Goal: Information Seeking & Learning: Learn about a topic

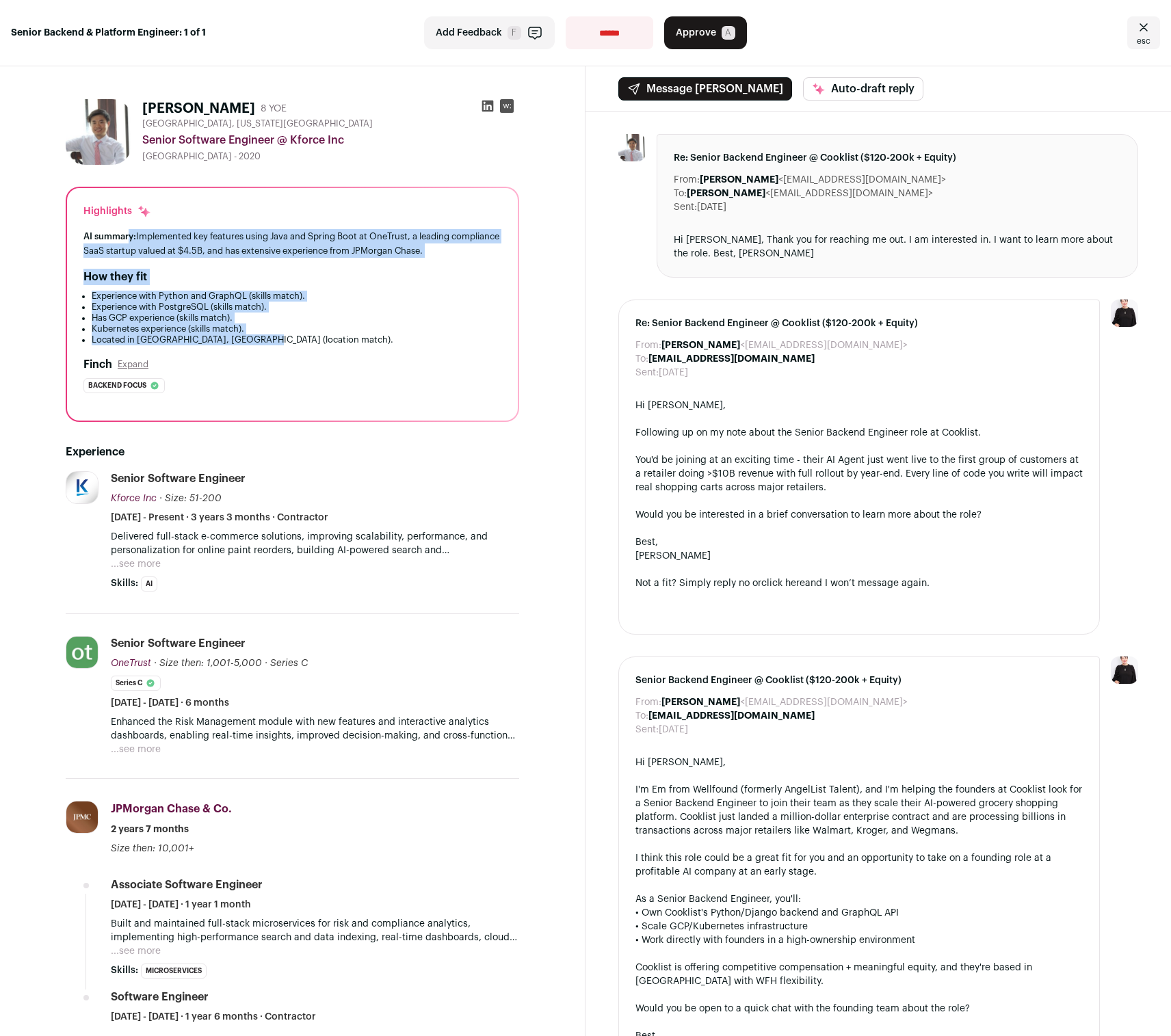
drag, startPoint x: 131, startPoint y: 236, endPoint x: 317, endPoint y: 341, distance: 213.6
click at [317, 341] on div "Highlights AI summary: Implemented key features using Java and Spring Boot at O…" at bounding box center [292, 304] width 451 height 232
click at [317, 341] on li "Located in [GEOGRAPHIC_DATA], [GEOGRAPHIC_DATA] (location match)." at bounding box center [297, 339] width 410 height 11
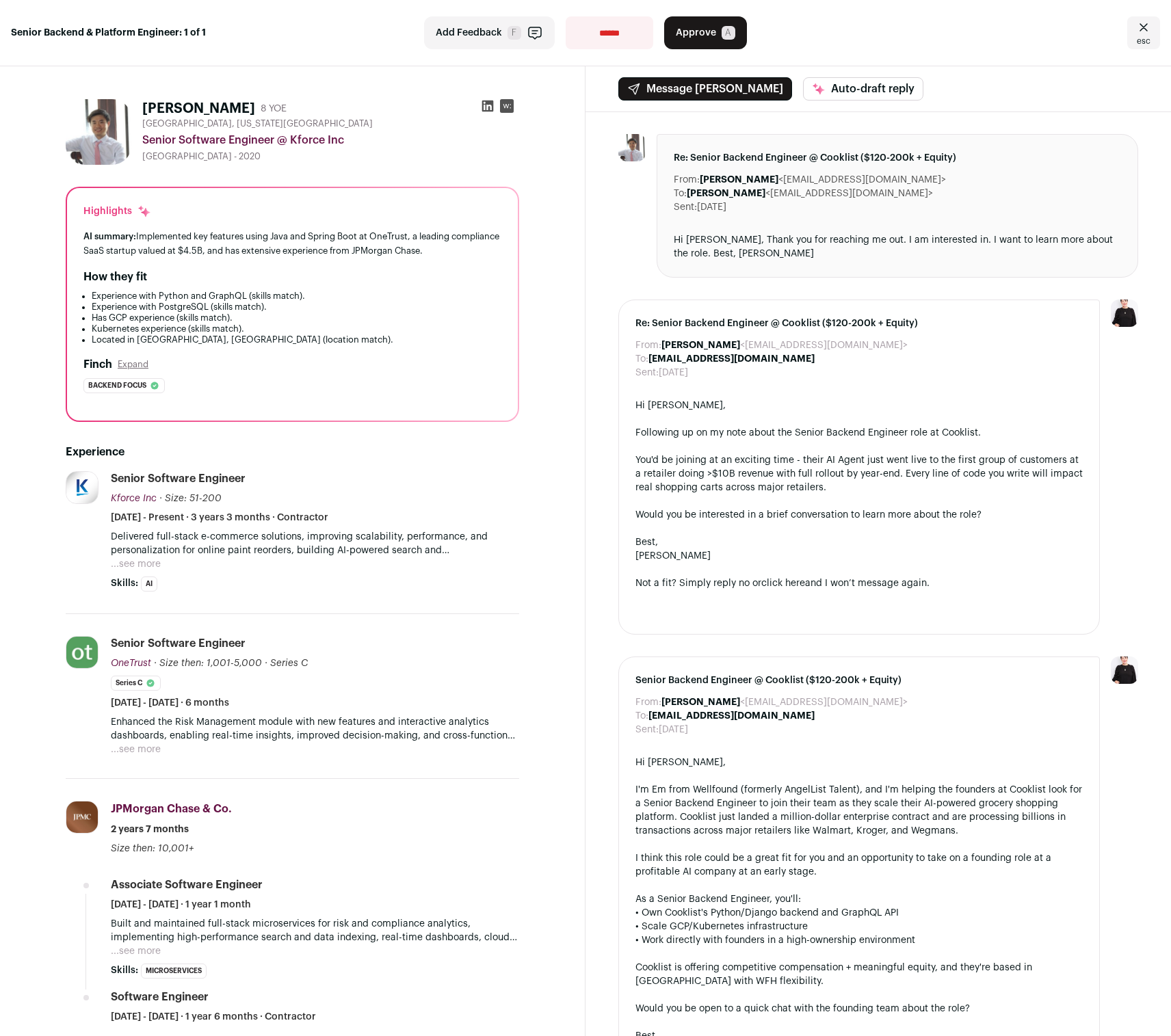
click at [151, 565] on button "...see more" at bounding box center [135, 565] width 50 height 14
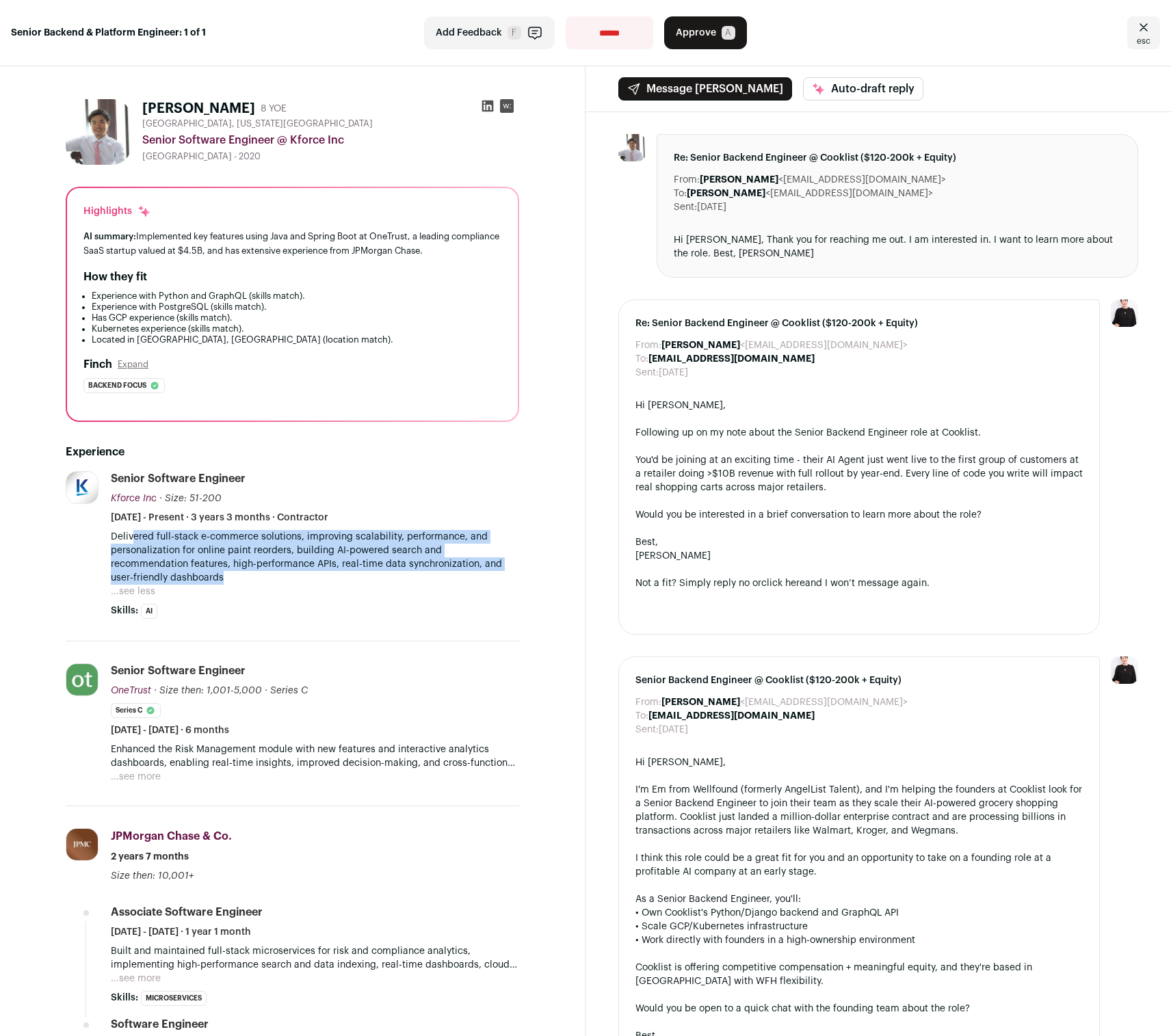
drag, startPoint x: 131, startPoint y: 538, endPoint x: 236, endPoint y: 578, distance: 112.4
click at [236, 578] on p "Delivered full-stack e-commerce solutions, improving scalability, performance, …" at bounding box center [315, 558] width 409 height 55
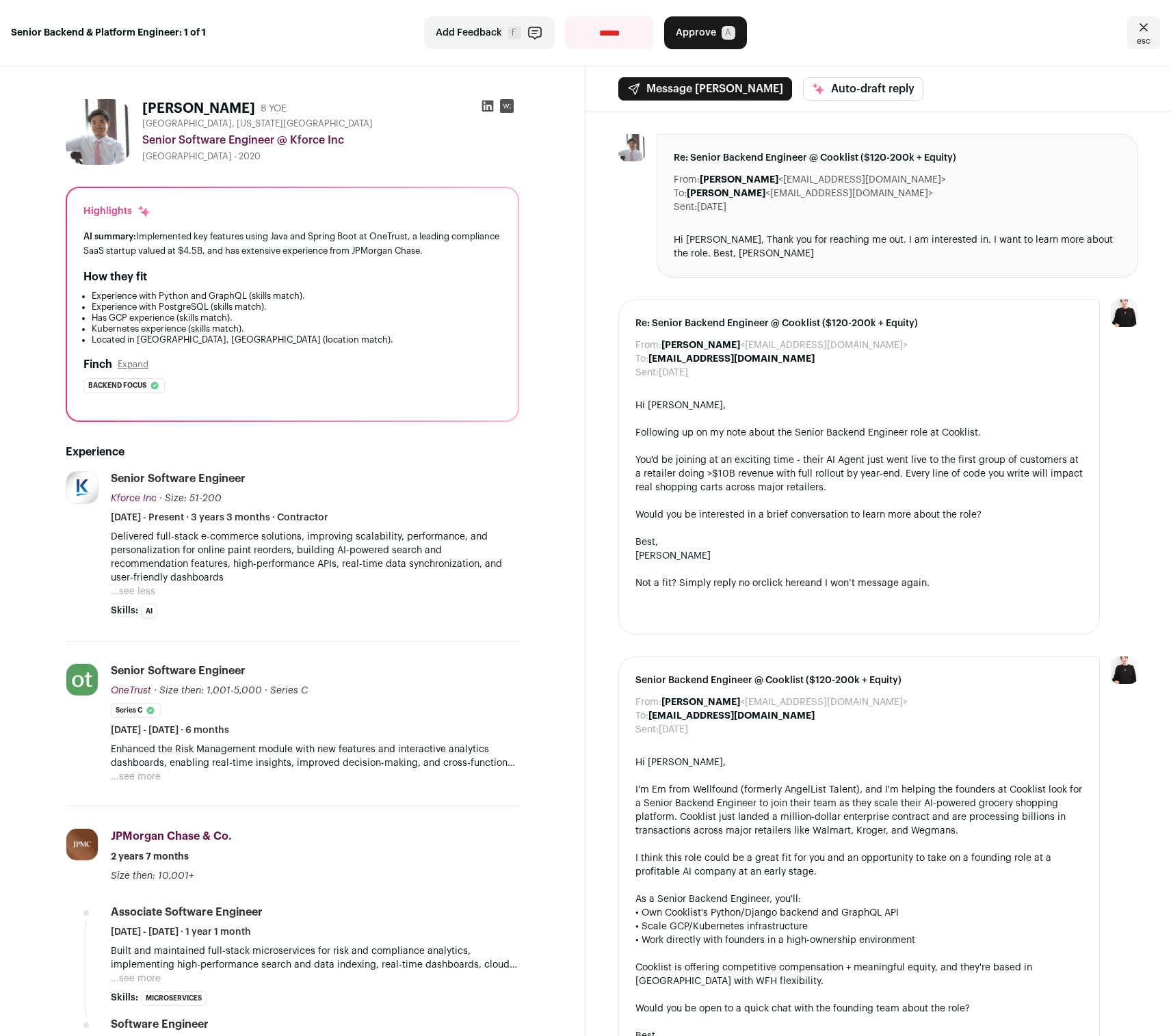
scroll to position [68, 0]
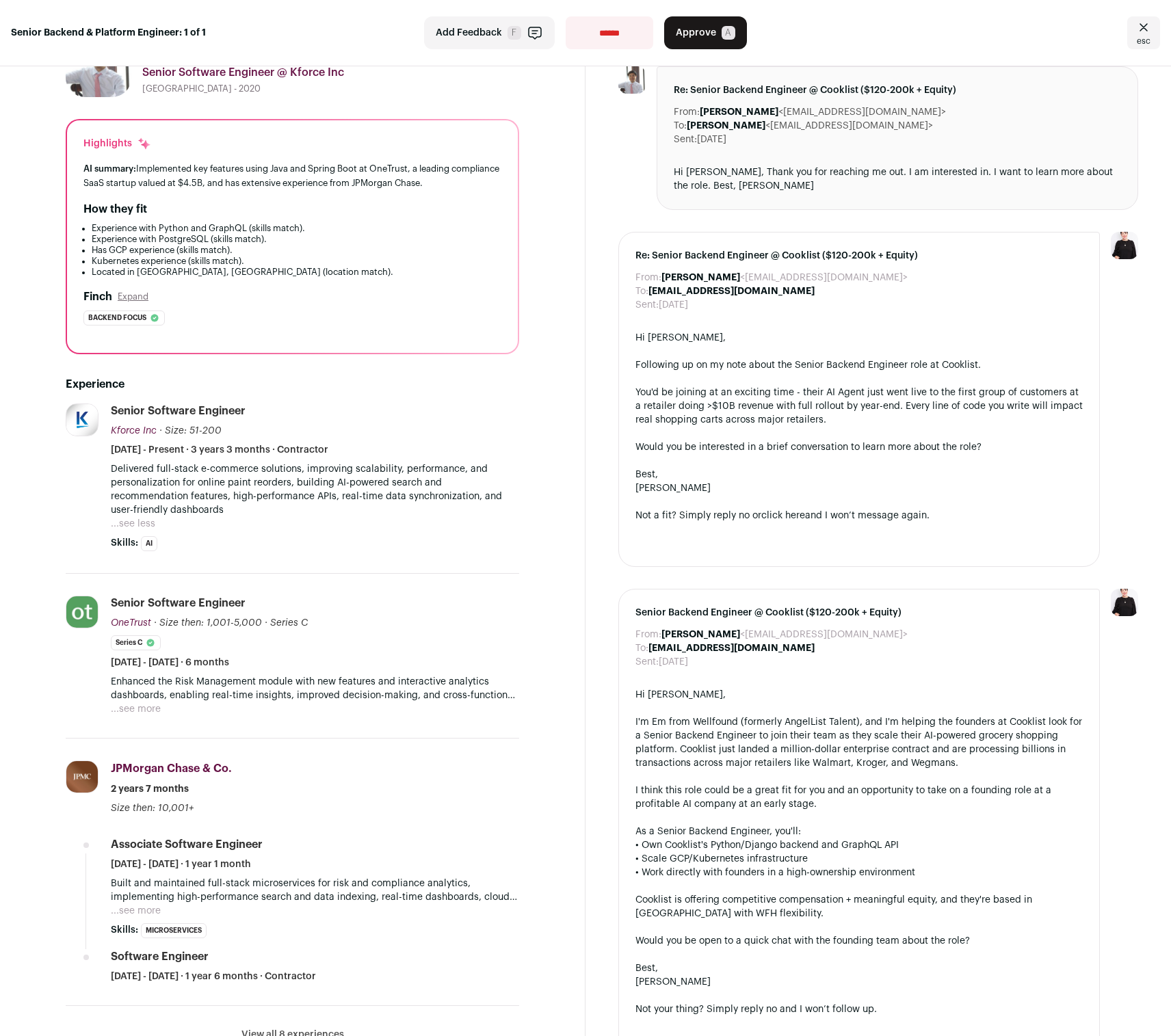
click at [144, 707] on button "...see more" at bounding box center [135, 710] width 50 height 14
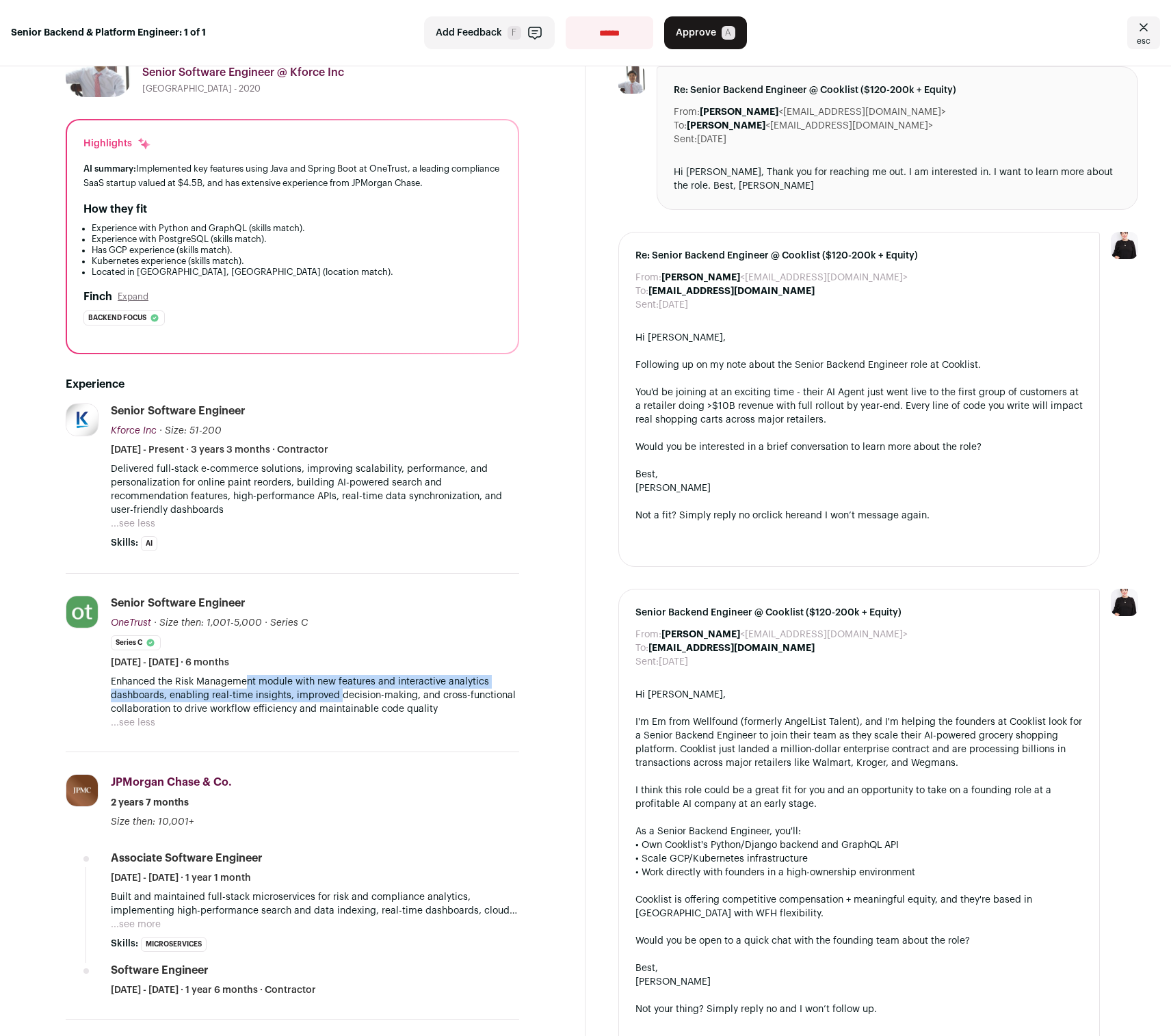
drag, startPoint x: 248, startPoint y: 680, endPoint x: 341, endPoint y: 702, distance: 95.6
click at [341, 702] on p "Enhanced the Risk Management module with new features and interactive analytics…" at bounding box center [315, 696] width 409 height 41
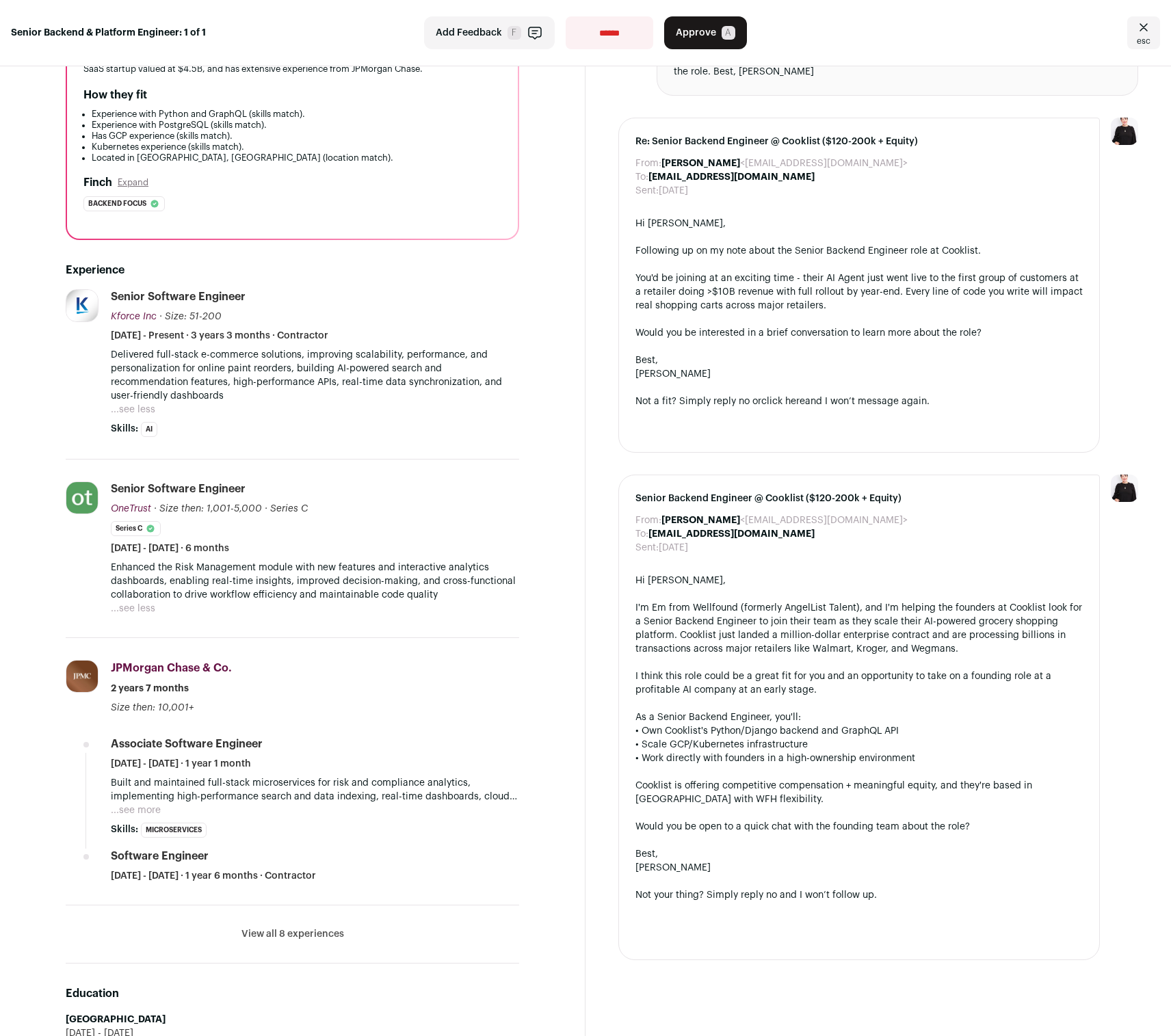
scroll to position [270, 0]
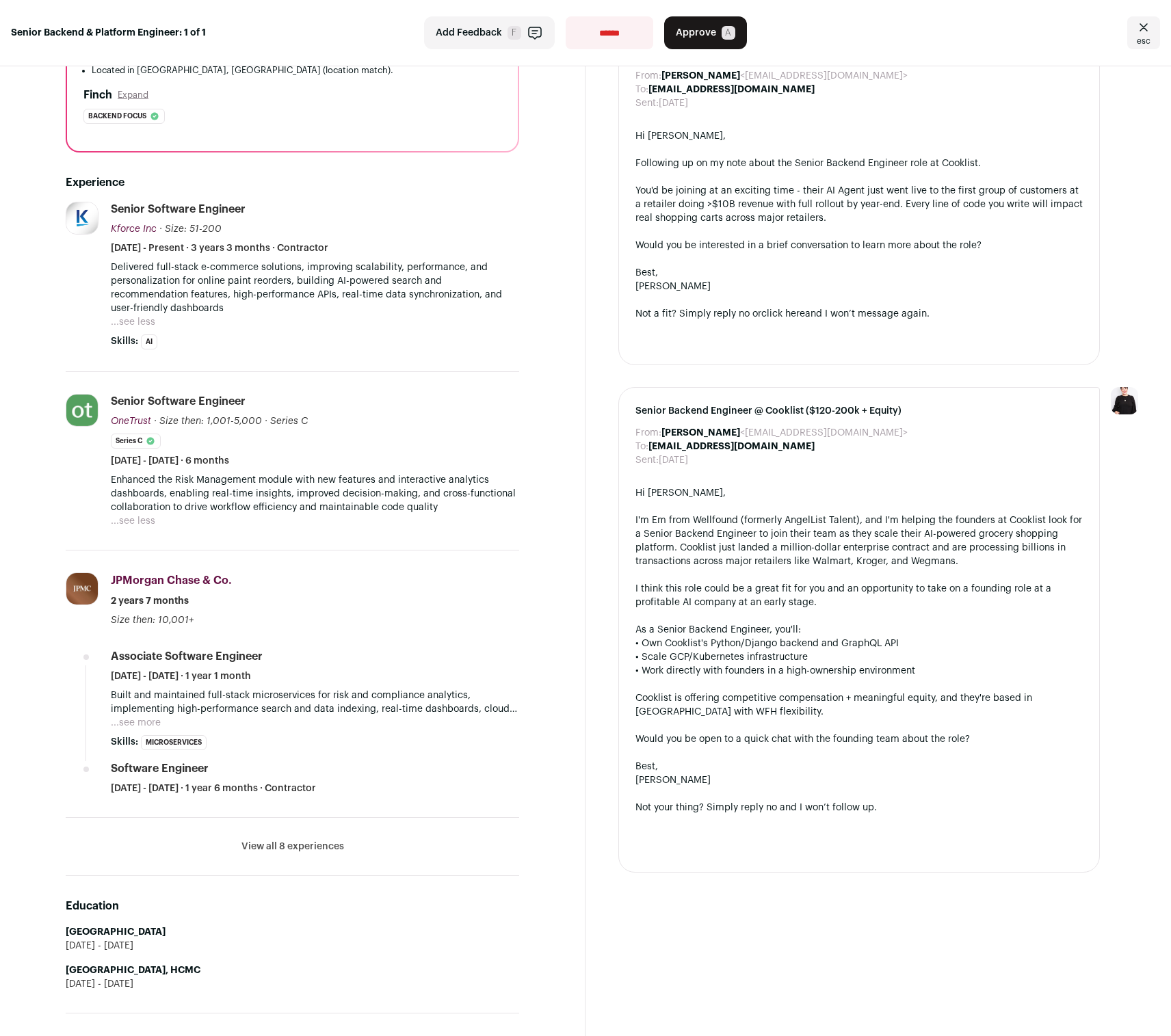
click at [316, 844] on button "View all 8 experiences" at bounding box center [292, 847] width 103 height 14
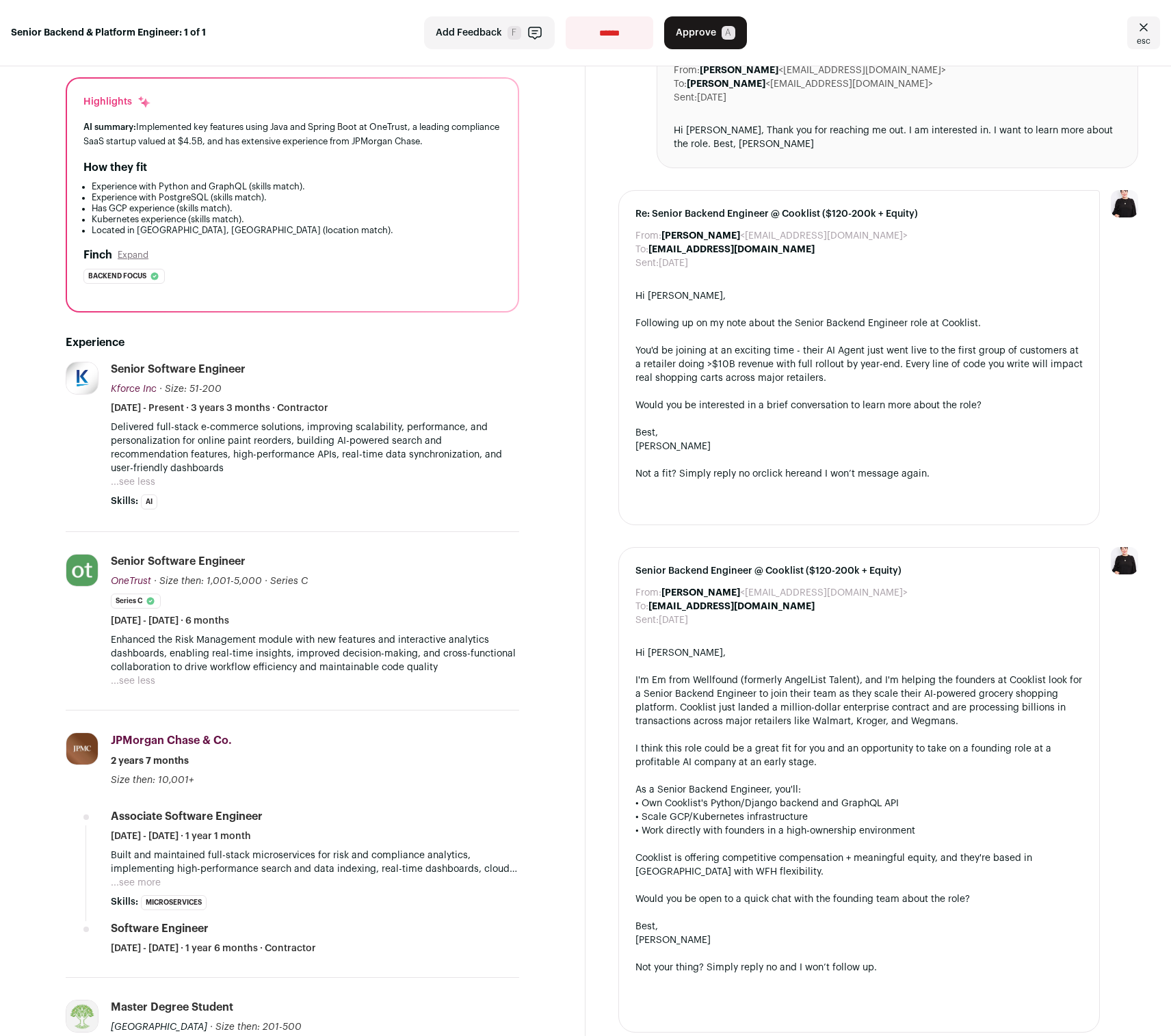
scroll to position [0, 0]
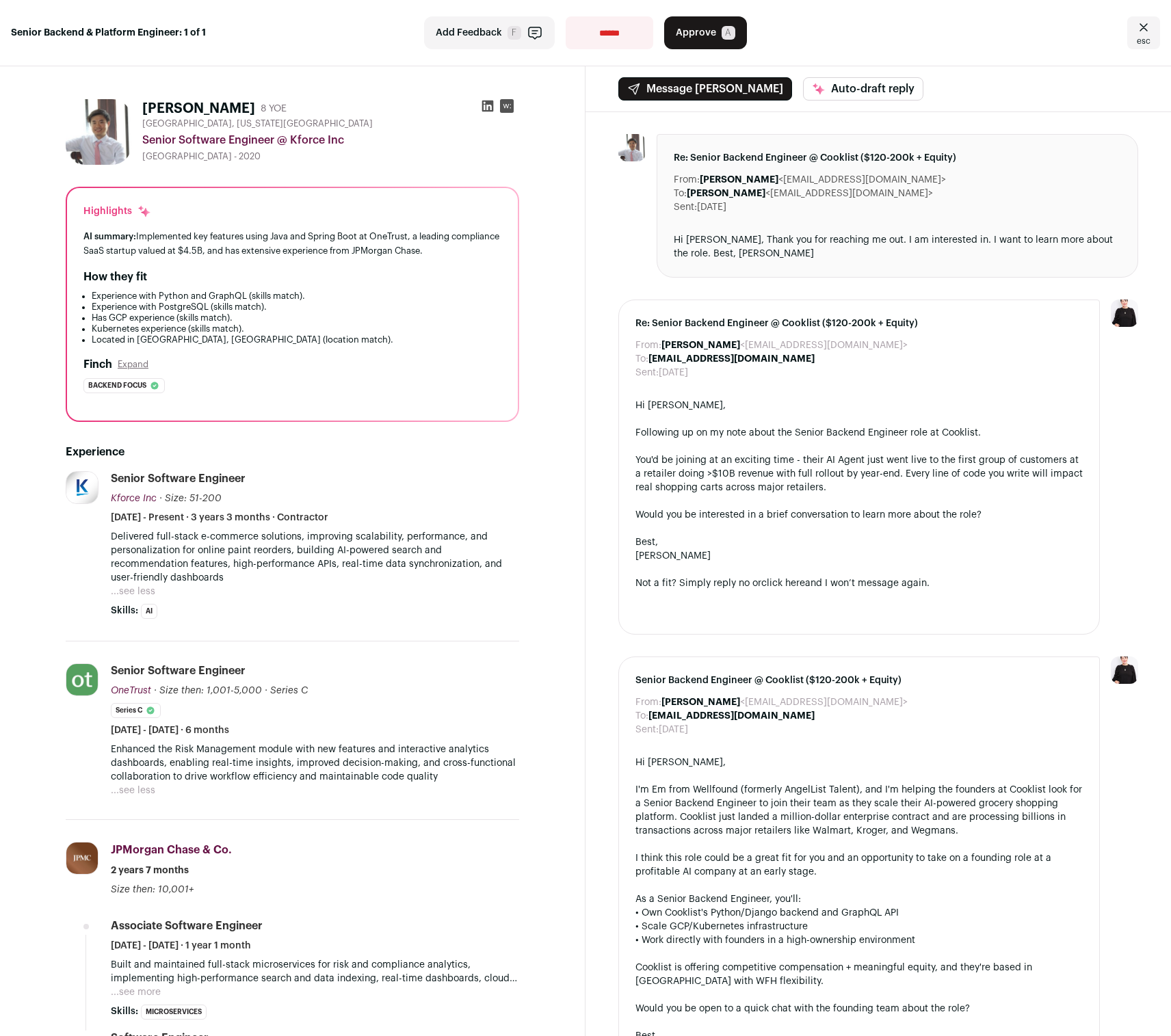
click at [483, 108] on icon at bounding box center [488, 106] width 14 height 14
drag, startPoint x: 141, startPoint y: 157, endPoint x: 279, endPoint y: 157, distance: 138.0
click at [279, 157] on div "[PERSON_NAME] 8 YOE [GEOGRAPHIC_DATA], [US_STATE][GEOGRAPHIC_DATA] Senior Softw…" at bounding box center [292, 131] width 454 height 66
